Goal: Information Seeking & Learning: Learn about a topic

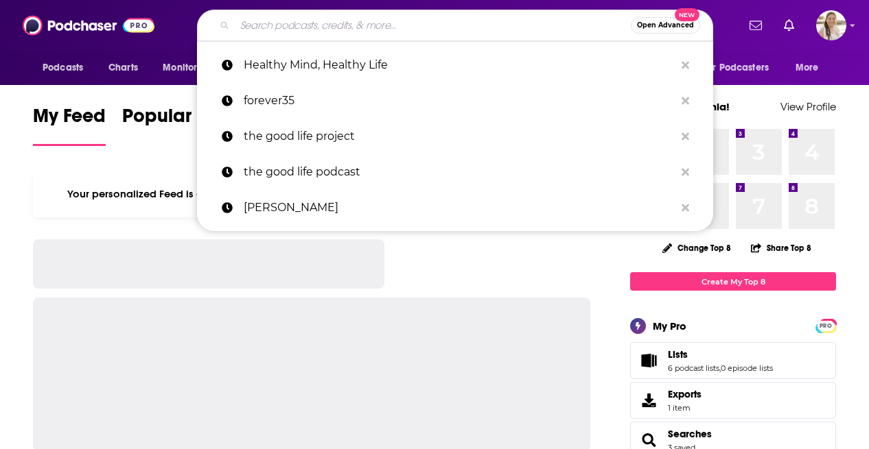
click at [427, 30] on input "Search podcasts, credits, & more..." at bounding box center [433, 25] width 396 height 22
paste input "Now you Know with Knowa [PERSON_NAME]"
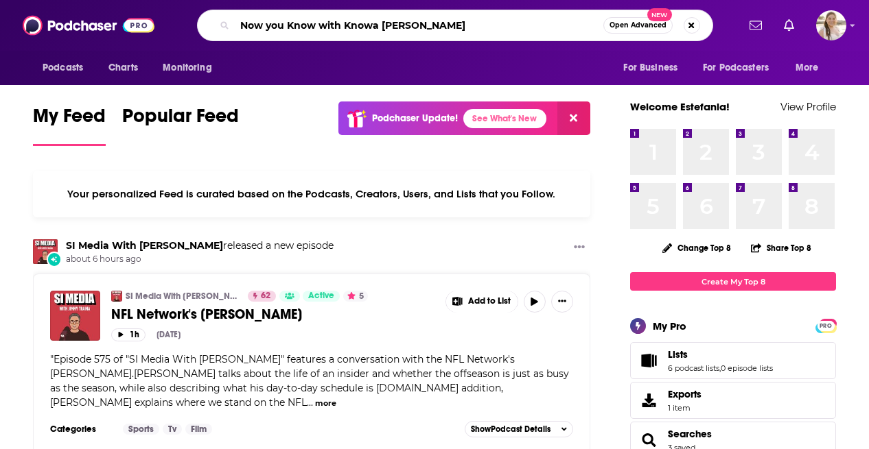
type input "Now you Know with Knowa [PERSON_NAME]"
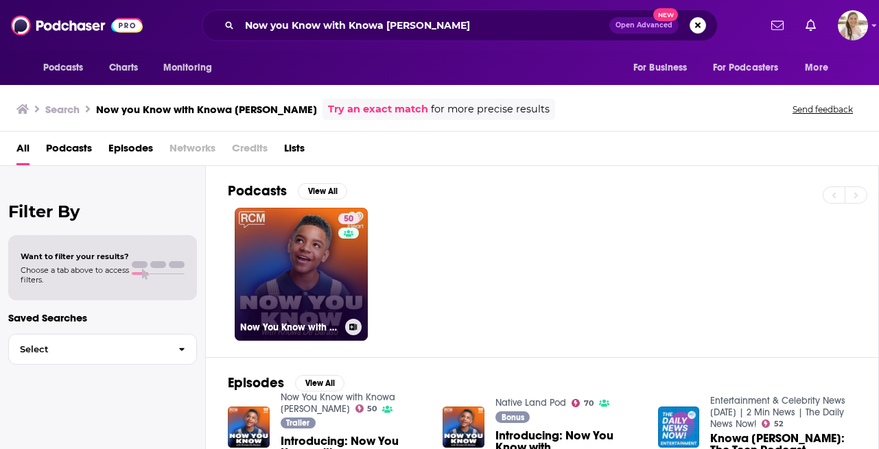
click at [307, 297] on link "50 Now You Know with Knowa [PERSON_NAME]" at bounding box center [301, 274] width 133 height 133
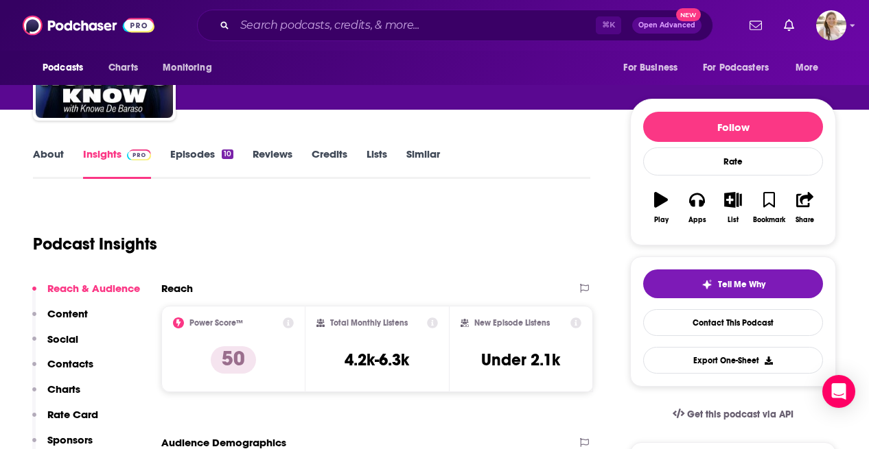
scroll to position [113, 0]
